Goal: Transaction & Acquisition: Obtain resource

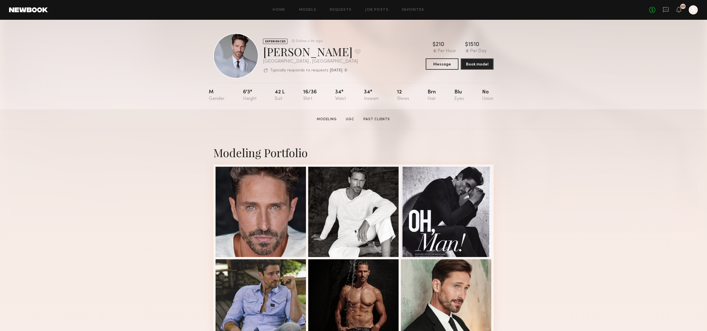
click at [281, 12] on div "Home Models Requests Job Posts Favorites Sign Out No fees up to $5,000 23 A" at bounding box center [373, 9] width 650 height 9
click at [280, 8] on link "Home" at bounding box center [279, 10] width 13 height 4
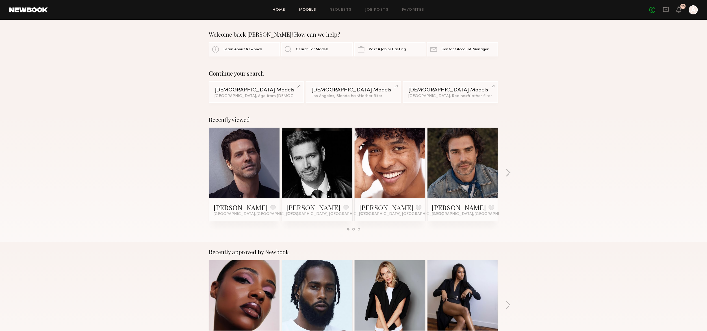
click at [305, 8] on link "Models" at bounding box center [307, 10] width 17 height 4
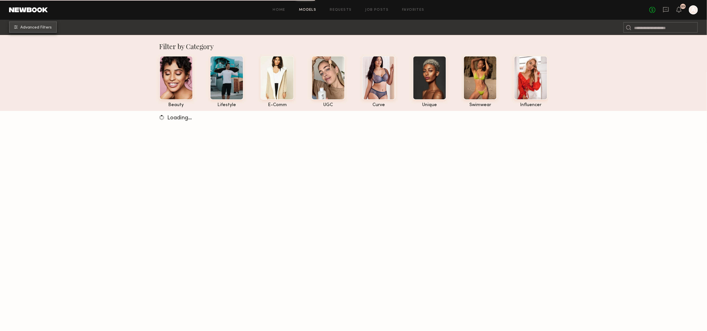
click at [31, 27] on span "Advanced Filters" at bounding box center [35, 28] width 31 height 4
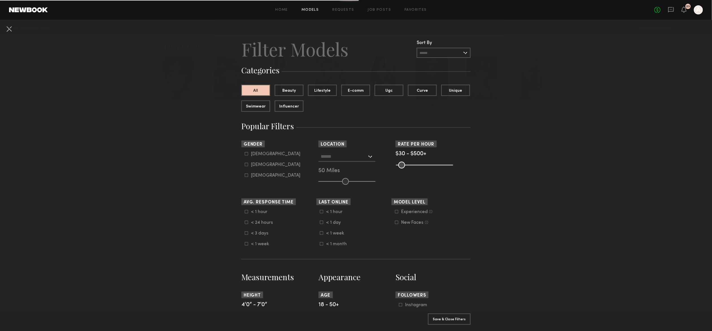
click at [245, 152] on common-framework-checkbox "[DEMOGRAPHIC_DATA]" at bounding box center [281, 154] width 72 height 5
click at [245, 154] on icon at bounding box center [246, 153] width 3 height 3
type input "*"
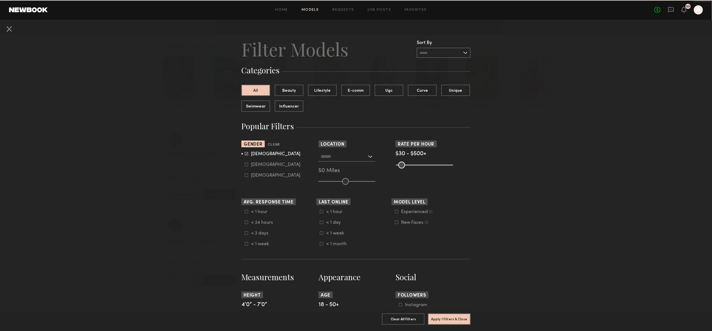
click at [362, 159] on input "text" at bounding box center [344, 157] width 46 height 10
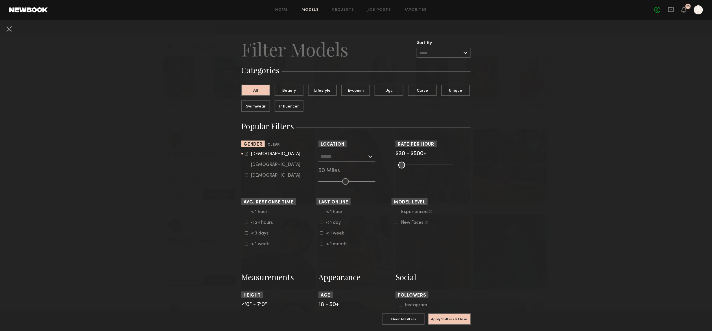
click at [543, 172] on nb-browse-filters "Clear All Filter Models Filter Models Sort By Clear Rate LOW TO HIGH HIGH TO LO…" at bounding box center [356, 329] width 712 height 619
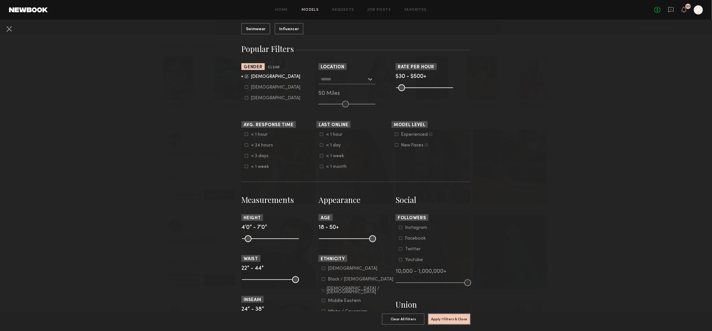
scroll to position [160, 0]
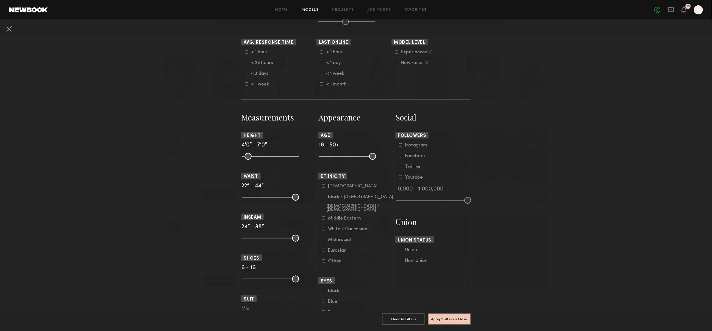
click at [322, 231] on icon at bounding box center [323, 229] width 3 height 3
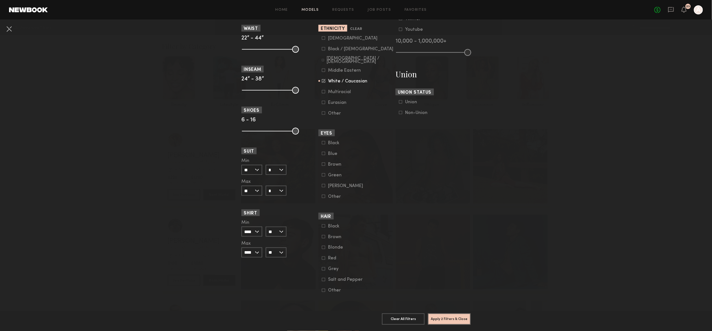
scroll to position [318, 0]
click at [322, 246] on icon at bounding box center [323, 247] width 3 height 3
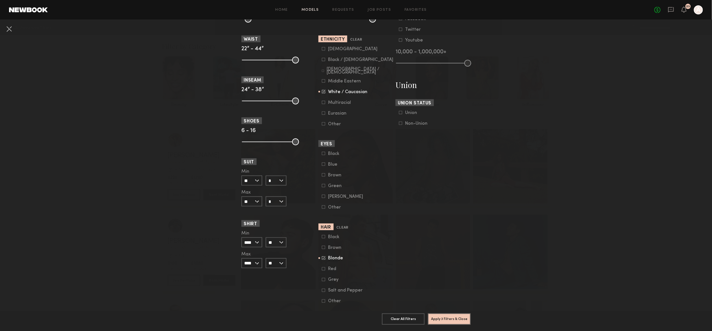
scroll to position [103, 0]
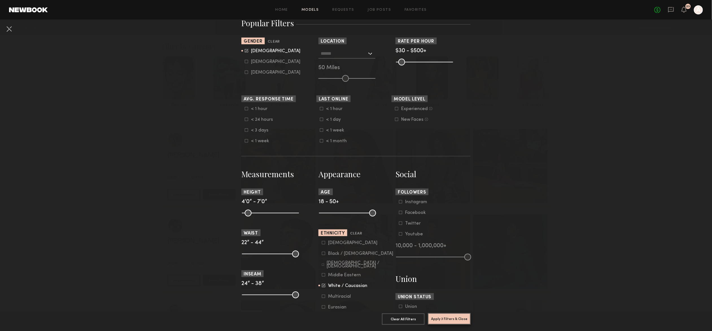
click at [452, 313] on button "Apply 3 Filters & Close" at bounding box center [449, 318] width 43 height 11
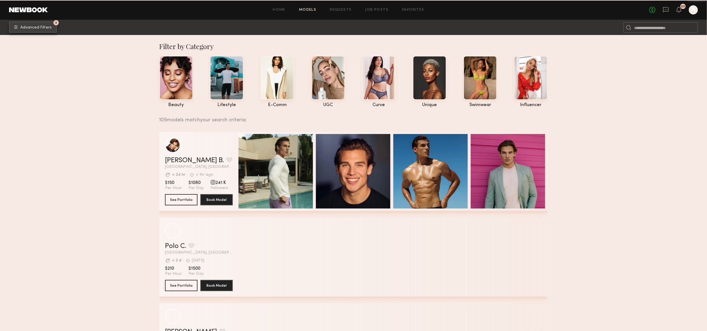
click at [36, 27] on span "Advanced Filters" at bounding box center [35, 28] width 31 height 4
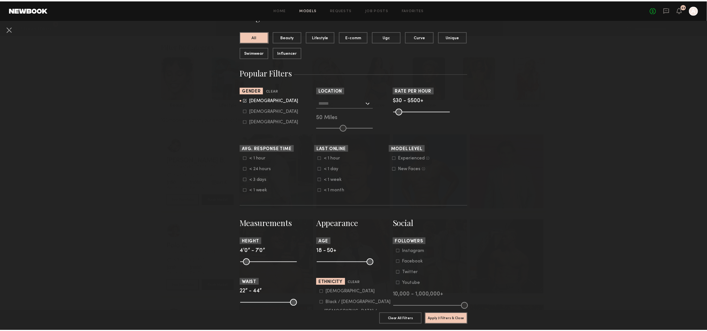
scroll to position [80, 0]
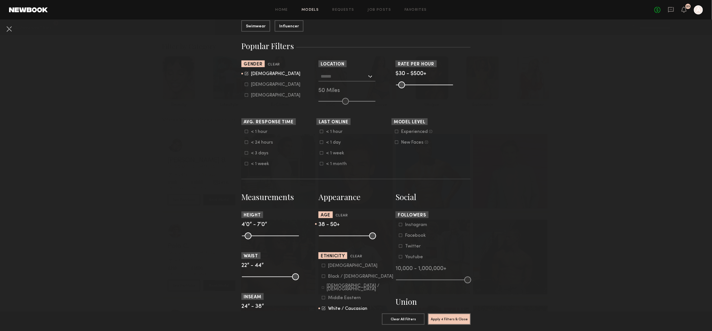
drag, startPoint x: 321, startPoint y: 236, endPoint x: 350, endPoint y: 237, distance: 30.0
type input "**"
click at [350, 237] on input "range" at bounding box center [347, 236] width 57 height 7
click at [449, 315] on button "Apply 4 Filters & Close" at bounding box center [449, 318] width 43 height 11
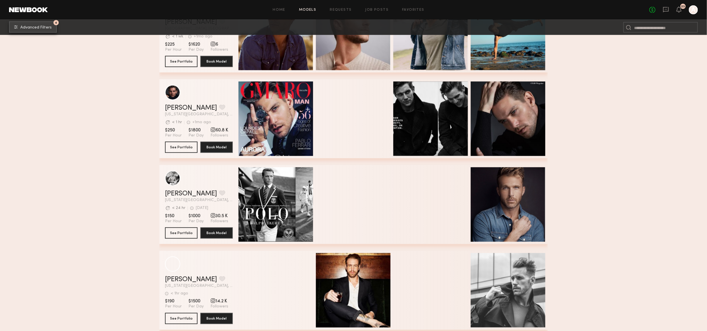
scroll to position [378, 0]
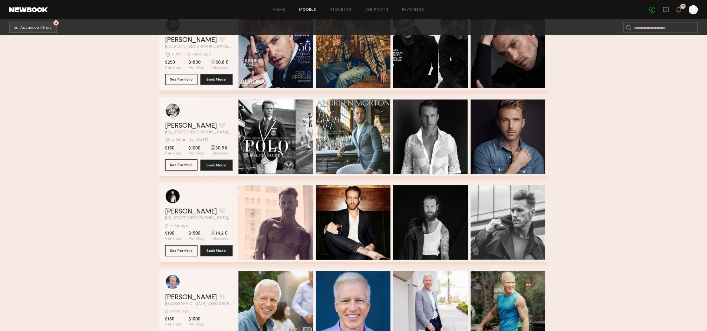
click at [182, 167] on button "See Portfolio" at bounding box center [181, 165] width 32 height 11
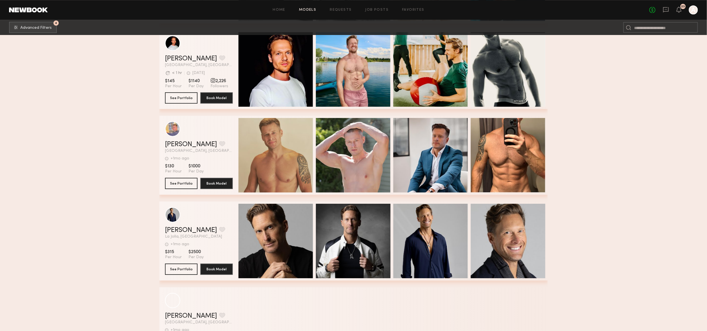
scroll to position [941, 0]
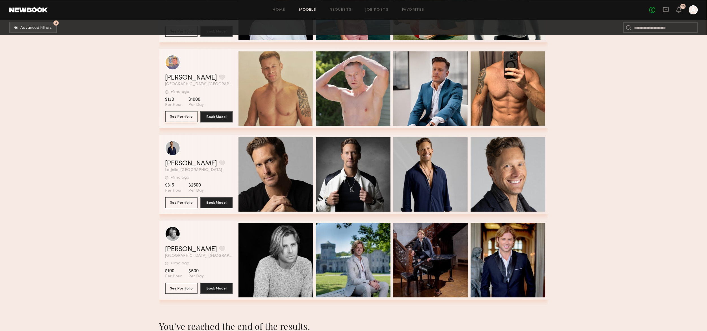
click at [175, 119] on button "See Portfolio" at bounding box center [181, 116] width 32 height 11
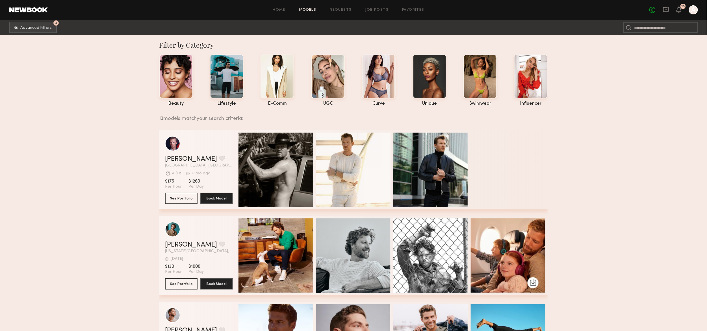
scroll to position [0, 0]
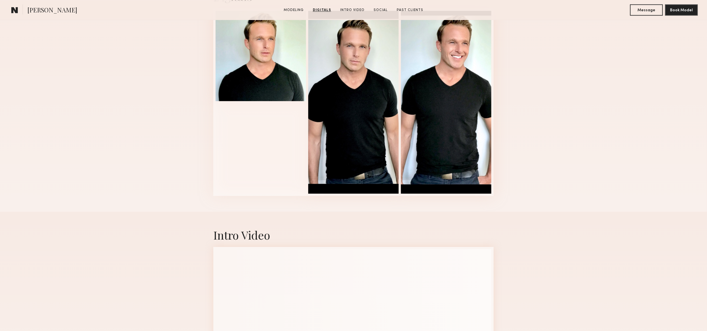
scroll to position [564, 0]
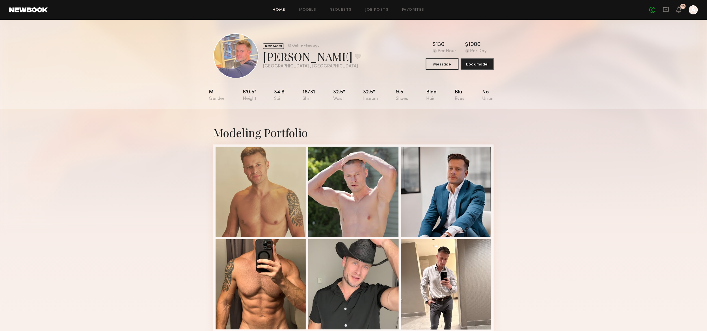
click at [283, 10] on link "Home" at bounding box center [279, 10] width 13 height 4
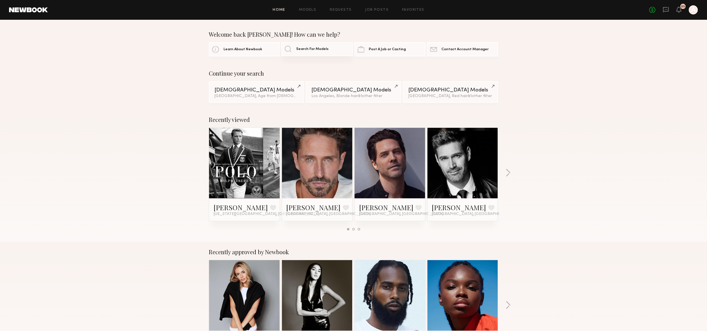
click at [315, 45] on link "Search For Models" at bounding box center [316, 49] width 71 height 14
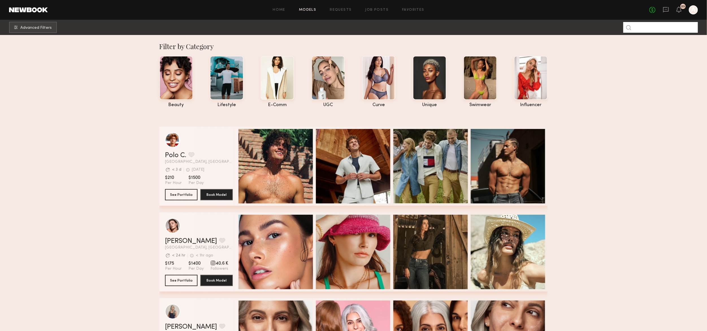
click at [636, 25] on input at bounding box center [660, 27] width 75 height 11
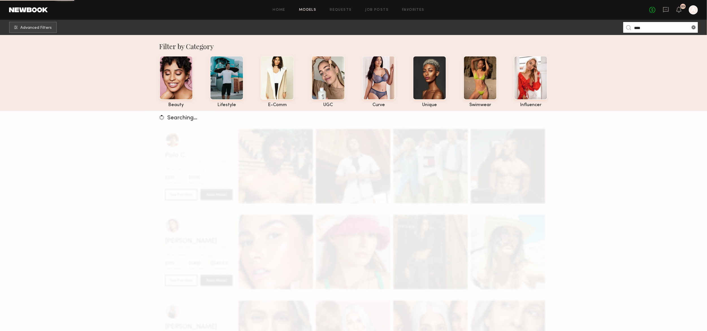
type input "****"
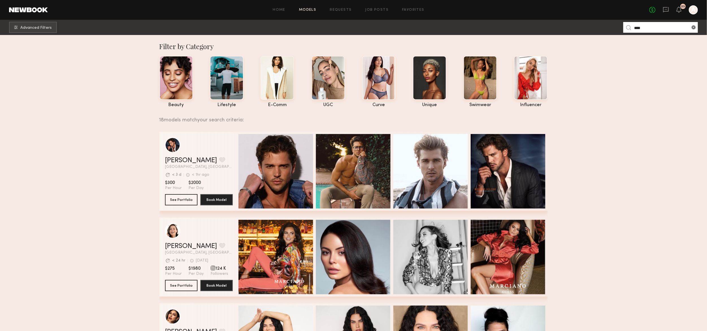
drag, startPoint x: 654, startPoint y: 30, endPoint x: 639, endPoint y: 25, distance: 16.3
click at [639, 25] on input "****" at bounding box center [660, 27] width 75 height 11
click at [38, 27] on span "Advanced Filters" at bounding box center [35, 28] width 31 height 4
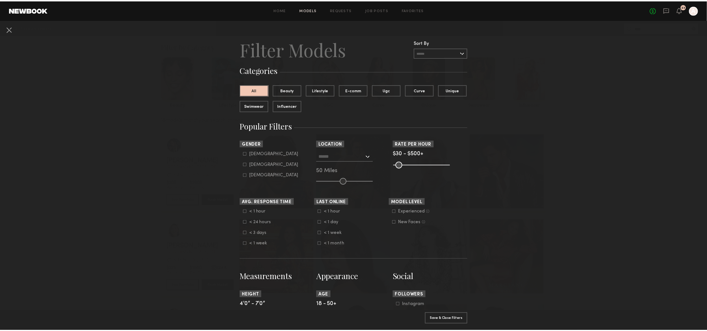
scroll to position [422, 0]
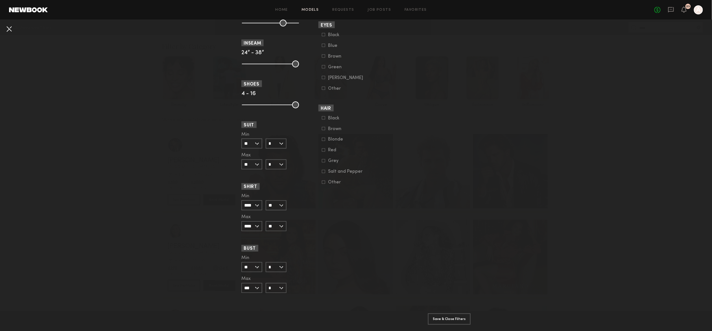
click at [7, 30] on button at bounding box center [9, 28] width 9 height 9
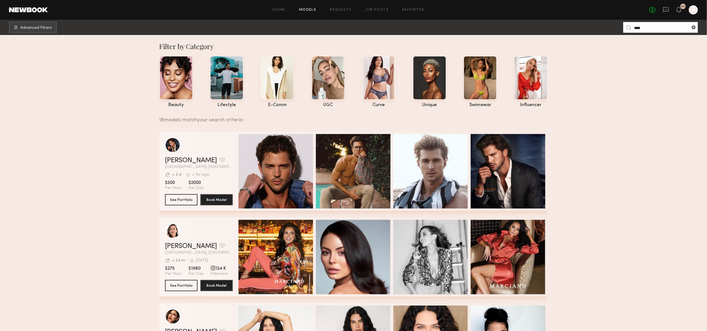
click at [649, 28] on input "****" at bounding box center [660, 27] width 75 height 11
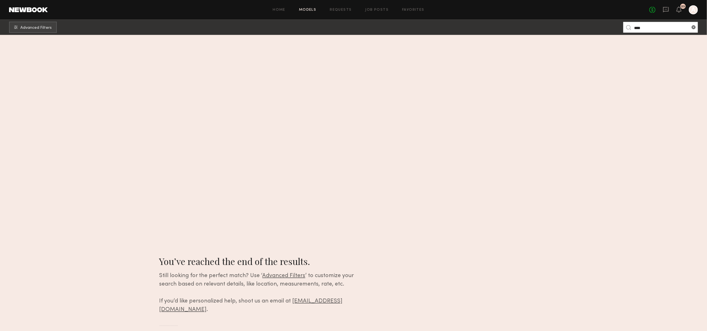
scroll to position [0, 0]
